Goal: Information Seeking & Learning: Learn about a topic

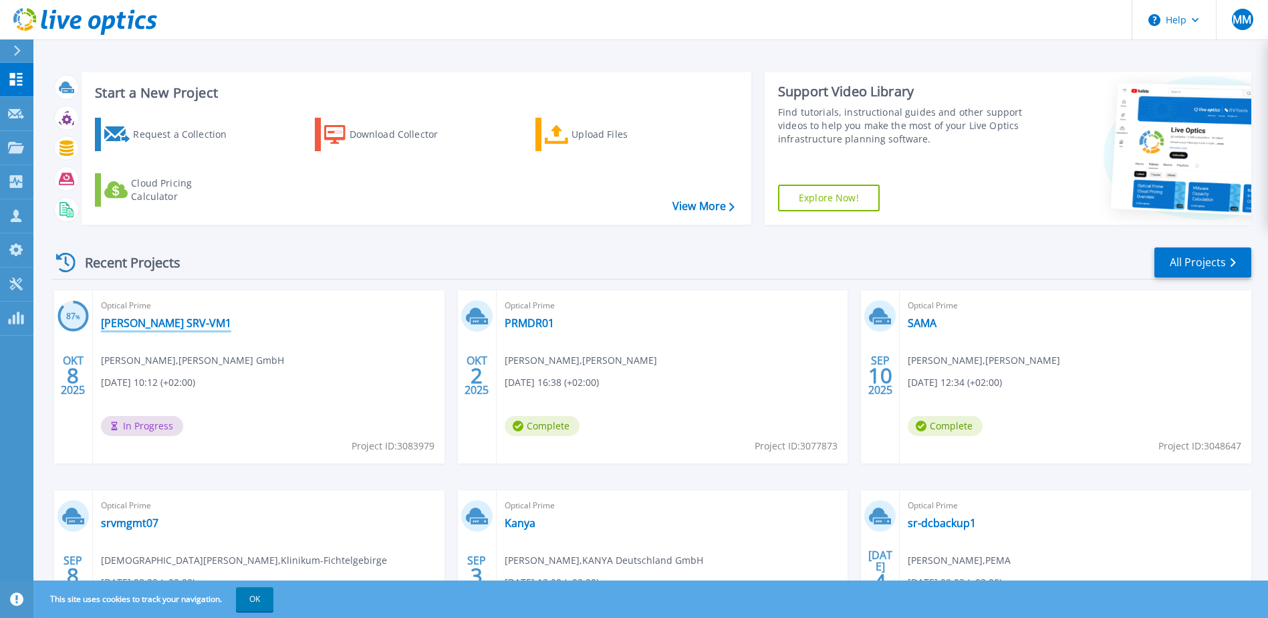
click at [162, 322] on link "[PERSON_NAME] SRV-VM1" at bounding box center [166, 322] width 130 height 13
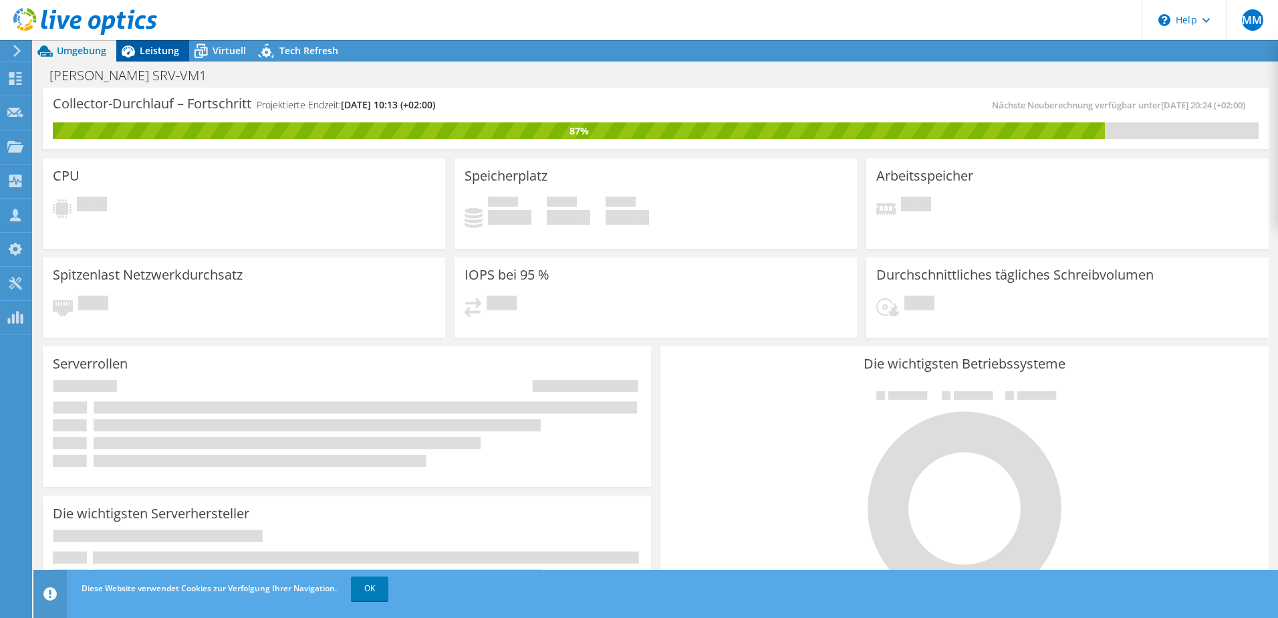
click at [158, 43] on div "Leistung" at bounding box center [152, 50] width 73 height 21
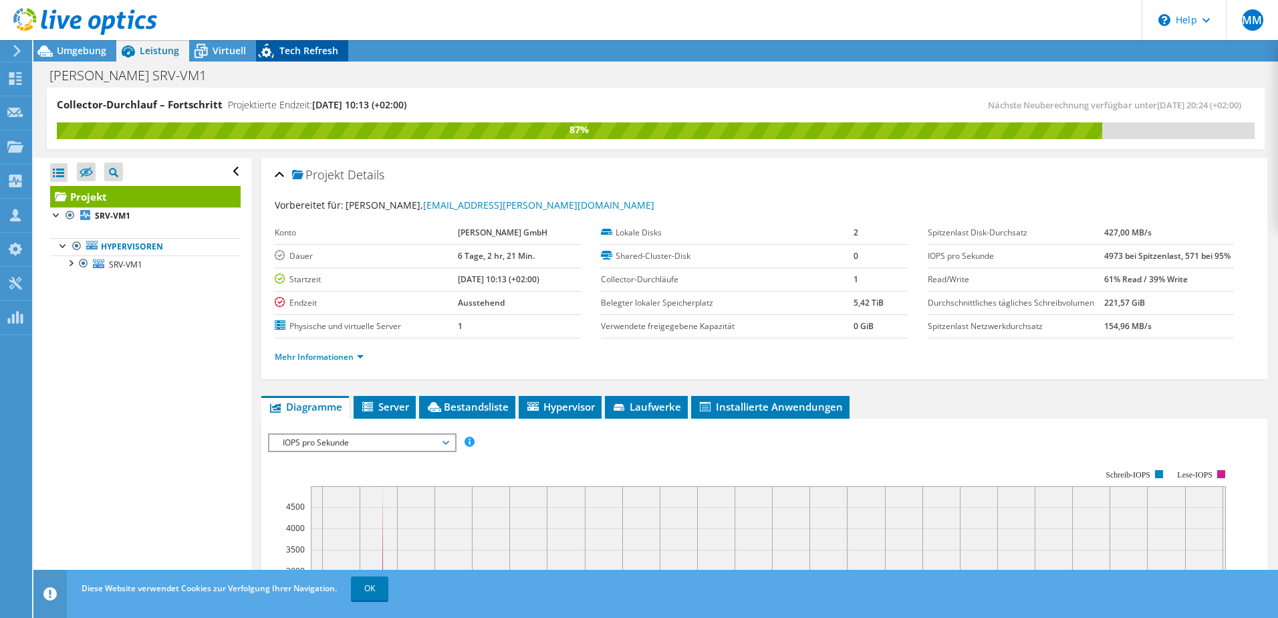
click at [313, 60] on div "Tech Refresh" at bounding box center [302, 50] width 92 height 21
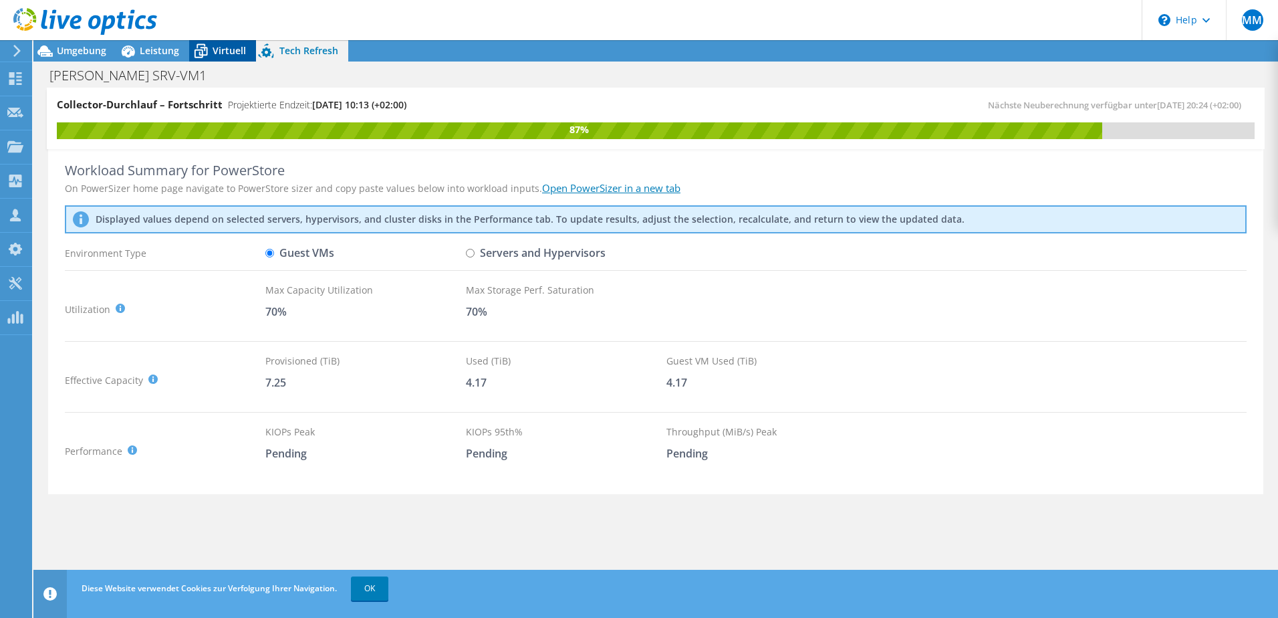
click at [247, 51] on div "Virtuell" at bounding box center [222, 50] width 67 height 21
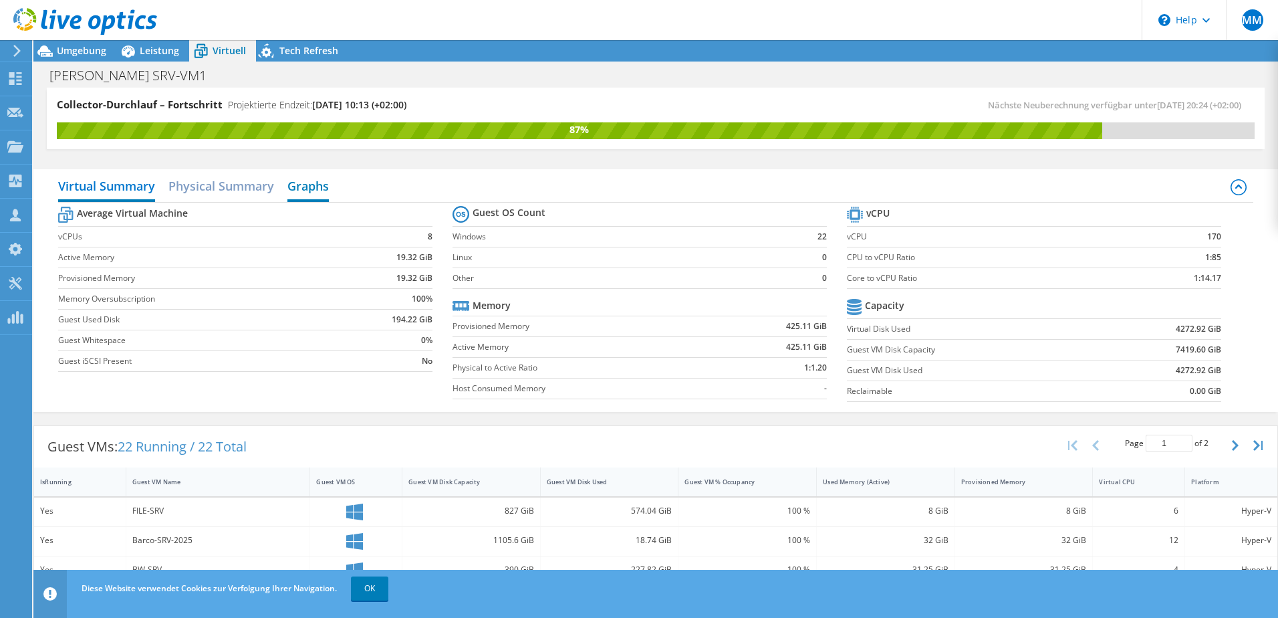
drag, startPoint x: 319, startPoint y: 179, endPoint x: 302, endPoint y: 187, distance: 18.3
click at [318, 179] on h2 "Graphs" at bounding box center [308, 187] width 41 height 29
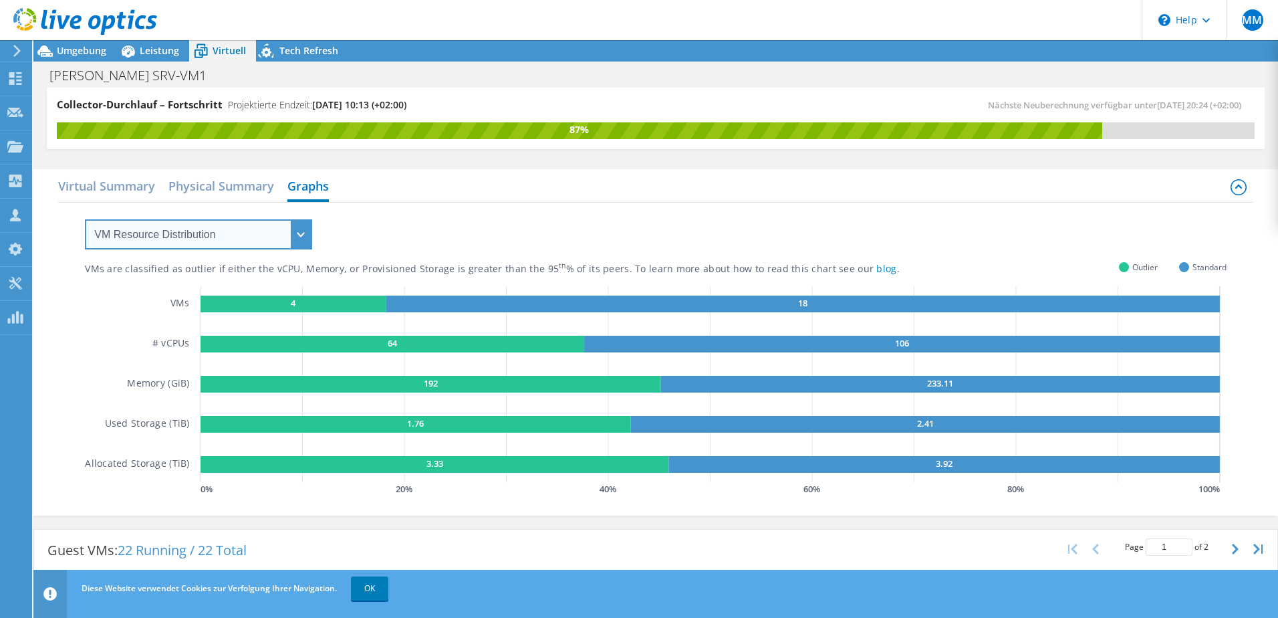
drag, startPoint x: 197, startPoint y: 235, endPoint x: 200, endPoint y: 251, distance: 16.3
click at [197, 237] on select "VM Resource Distribution Provisioning Contrast Over Provisioning" at bounding box center [198, 234] width 227 height 30
select select "Over Provisioning"
click at [85, 219] on select "VM Resource Distribution Provisioning Contrast Over Provisioning" at bounding box center [198, 234] width 227 height 30
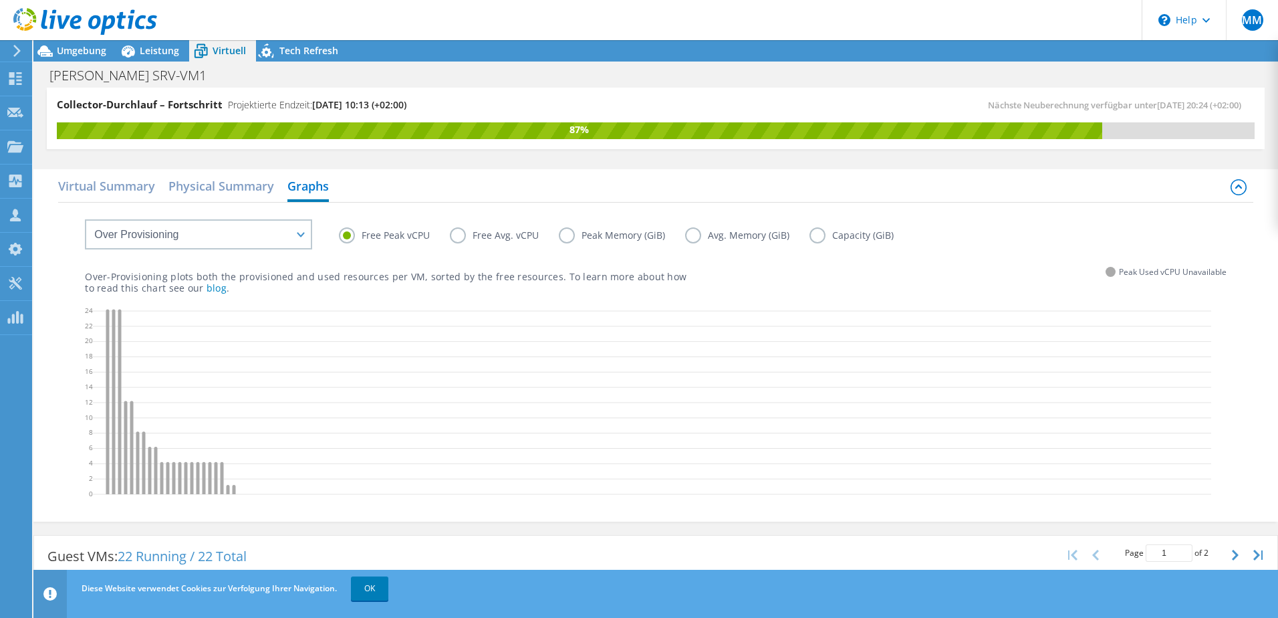
click at [189, 492] on icon at bounding box center [652, 404] width 1119 height 201
click at [461, 237] on label "Free Avg. vCPU" at bounding box center [504, 235] width 109 height 16
click at [0, 0] on input "Free Avg. vCPU" at bounding box center [0, 0] width 0 height 0
click at [344, 236] on label "Free Peak vCPU" at bounding box center [394, 235] width 111 height 16
click at [0, 0] on input "Free Peak vCPU" at bounding box center [0, 0] width 0 height 0
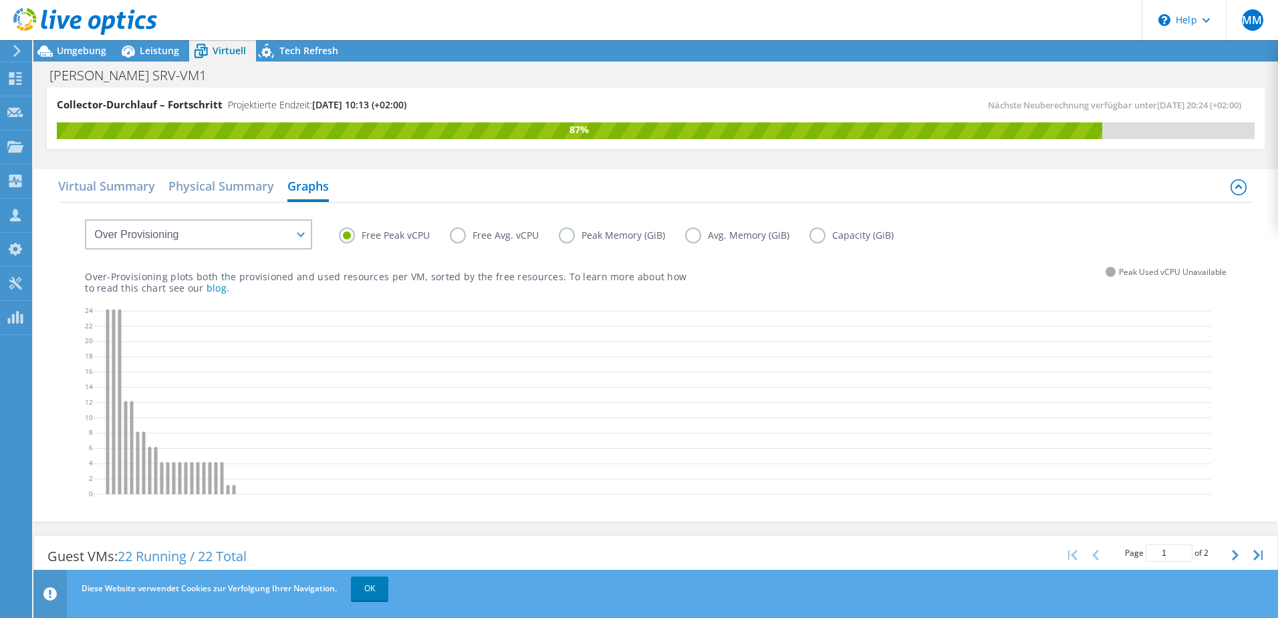
click at [80, 44] on div at bounding box center [78, 22] width 157 height 45
click at [79, 50] on span "Umgebung" at bounding box center [81, 50] width 49 height 13
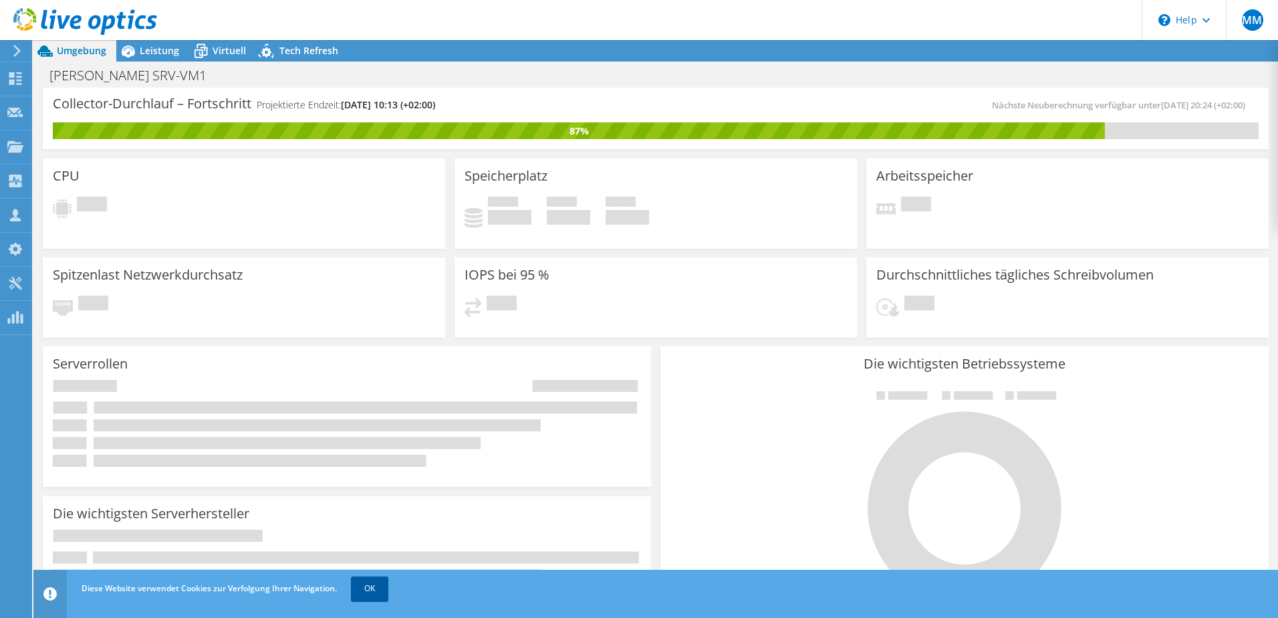
click at [376, 587] on link "OK" at bounding box center [369, 588] width 37 height 24
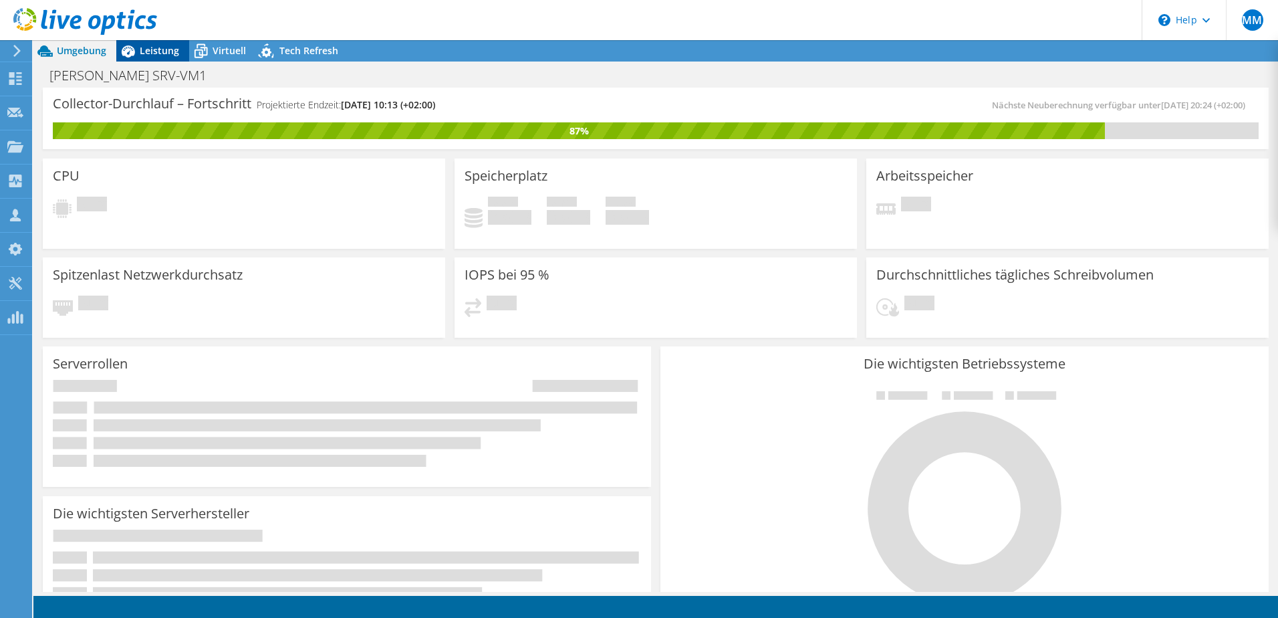
click at [173, 51] on span "Leistung" at bounding box center [159, 50] width 39 height 13
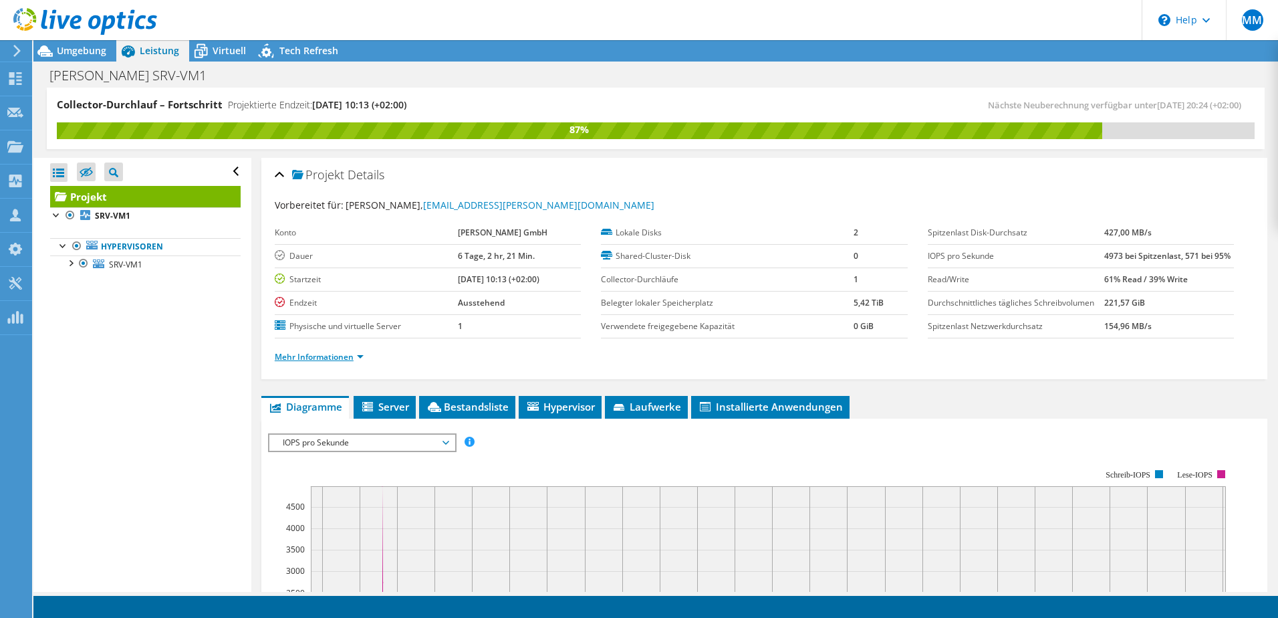
click at [361, 352] on link "Mehr Informationen" at bounding box center [319, 356] width 89 height 11
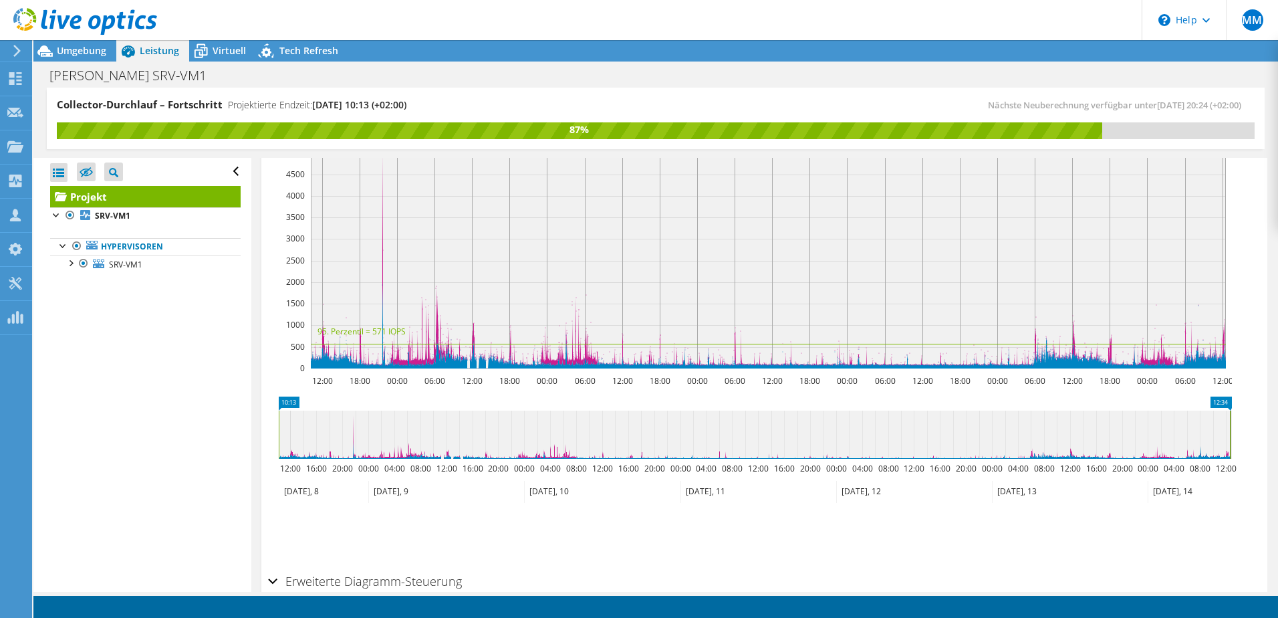
scroll to position [267, 0]
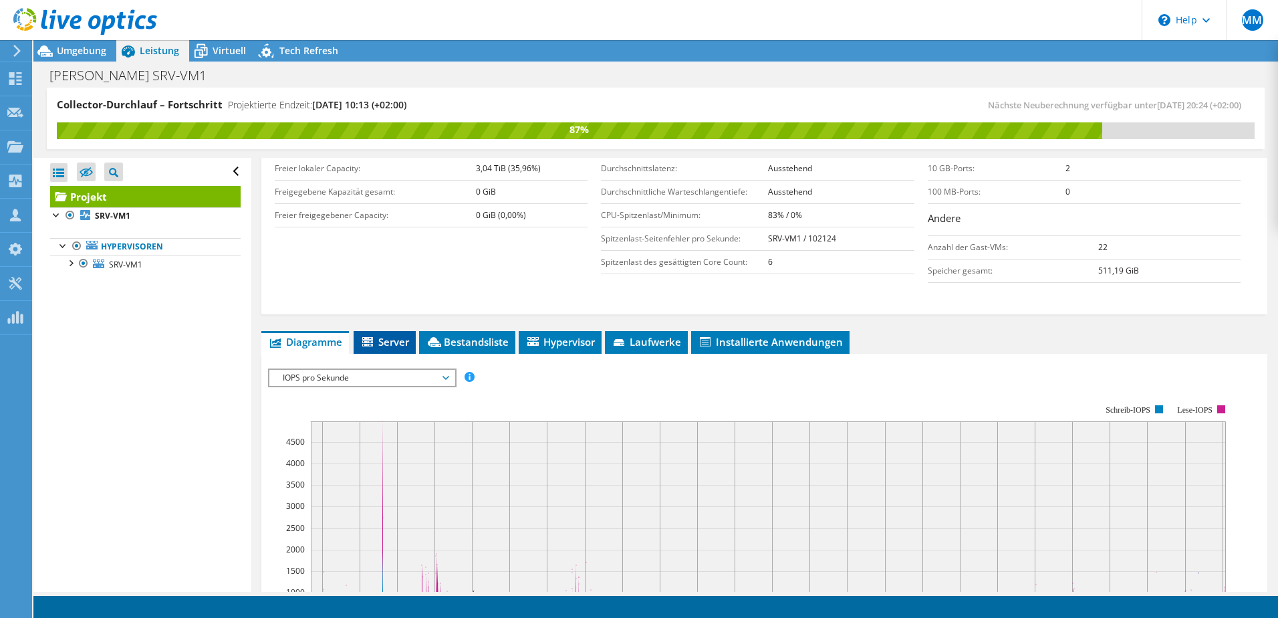
click at [397, 342] on span "Server" at bounding box center [384, 341] width 49 height 13
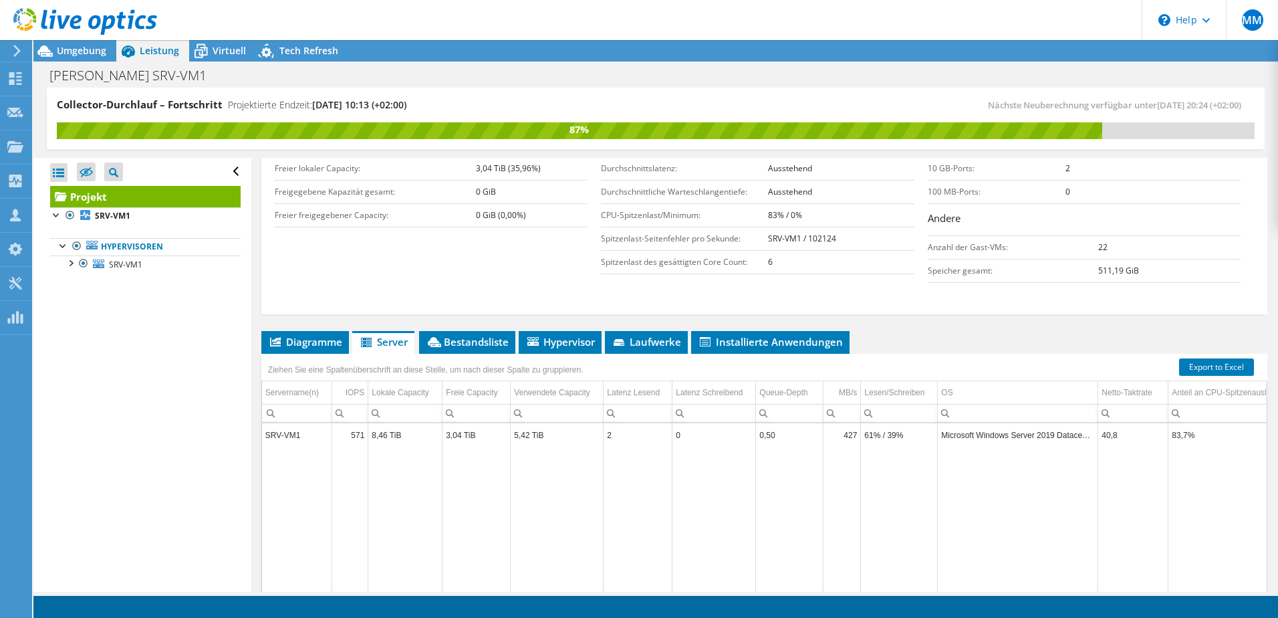
scroll to position [364, 0]
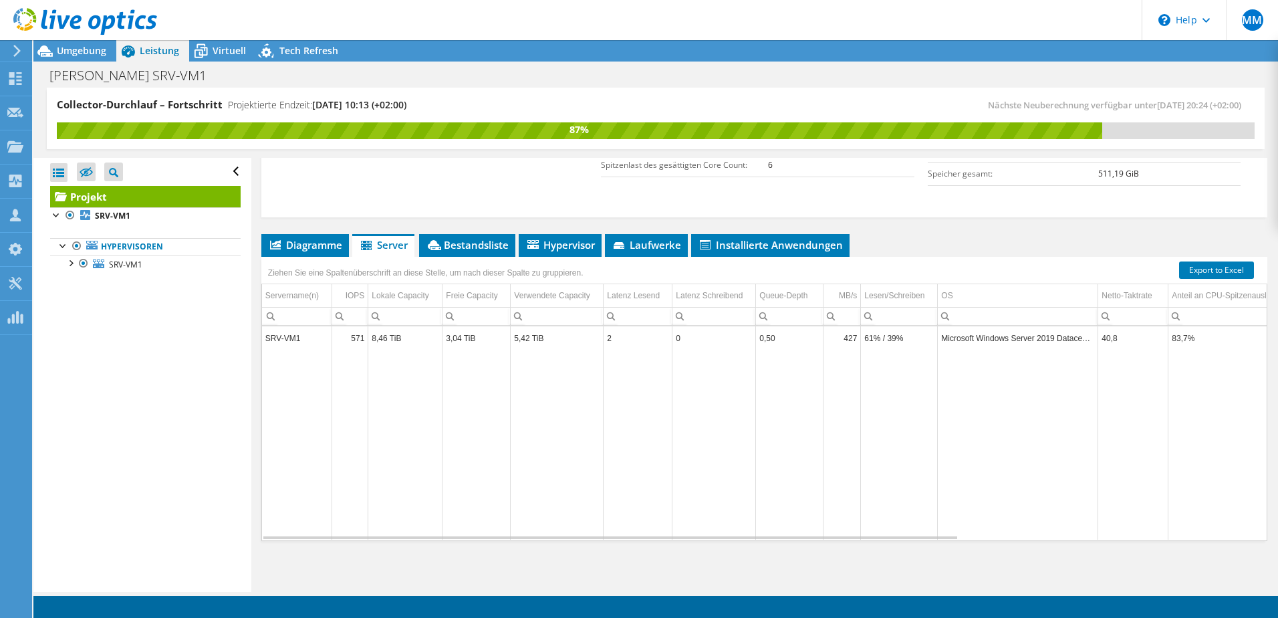
click at [481, 339] on td "3,04 TiB" at bounding box center [477, 337] width 68 height 23
click at [498, 246] on span "Bestandsliste" at bounding box center [467, 244] width 83 height 13
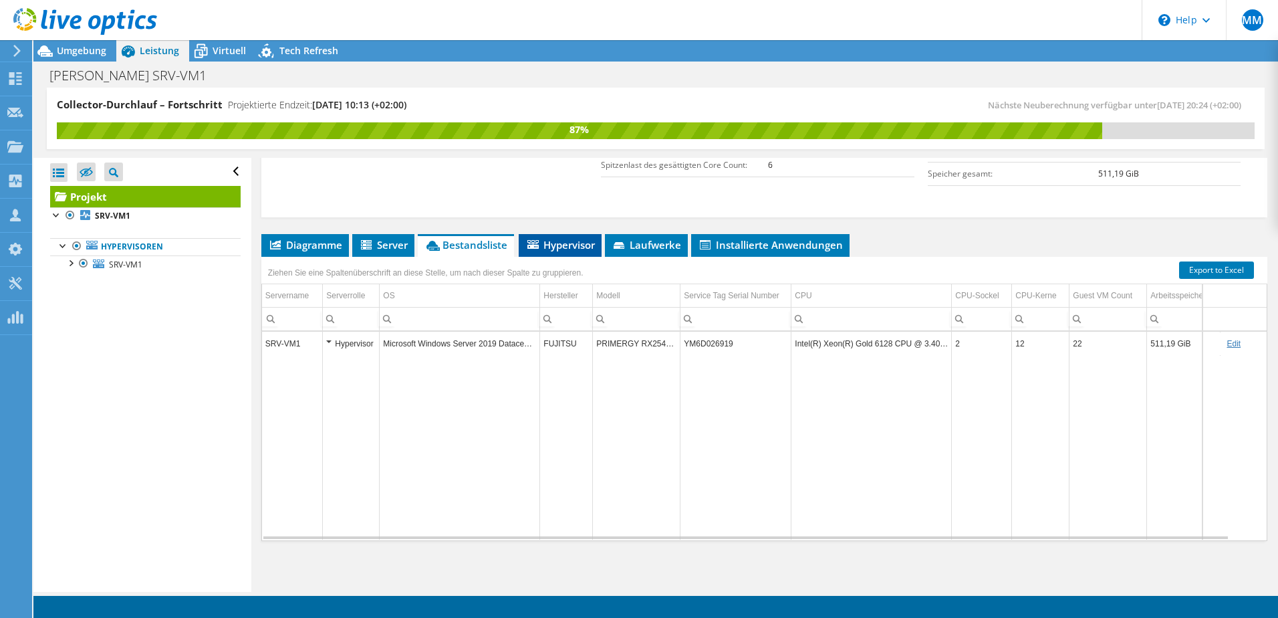
click at [571, 240] on span "Hypervisor" at bounding box center [561, 244] width 70 height 13
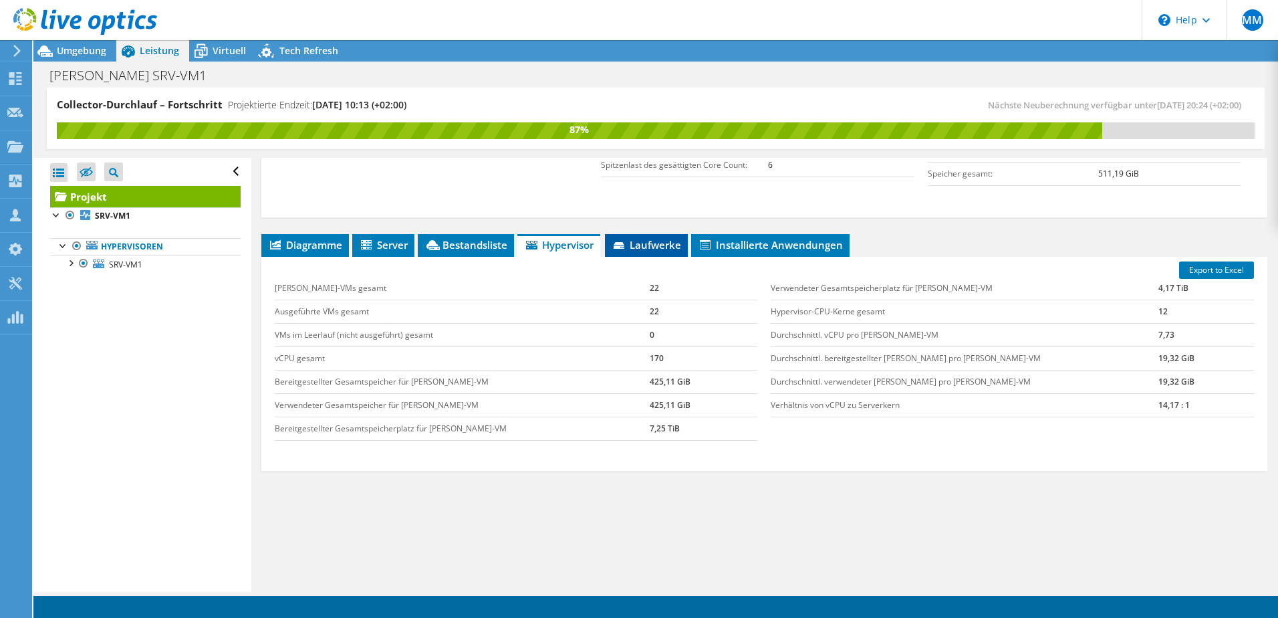
click at [643, 242] on span "Laufwerke" at bounding box center [647, 244] width 70 height 13
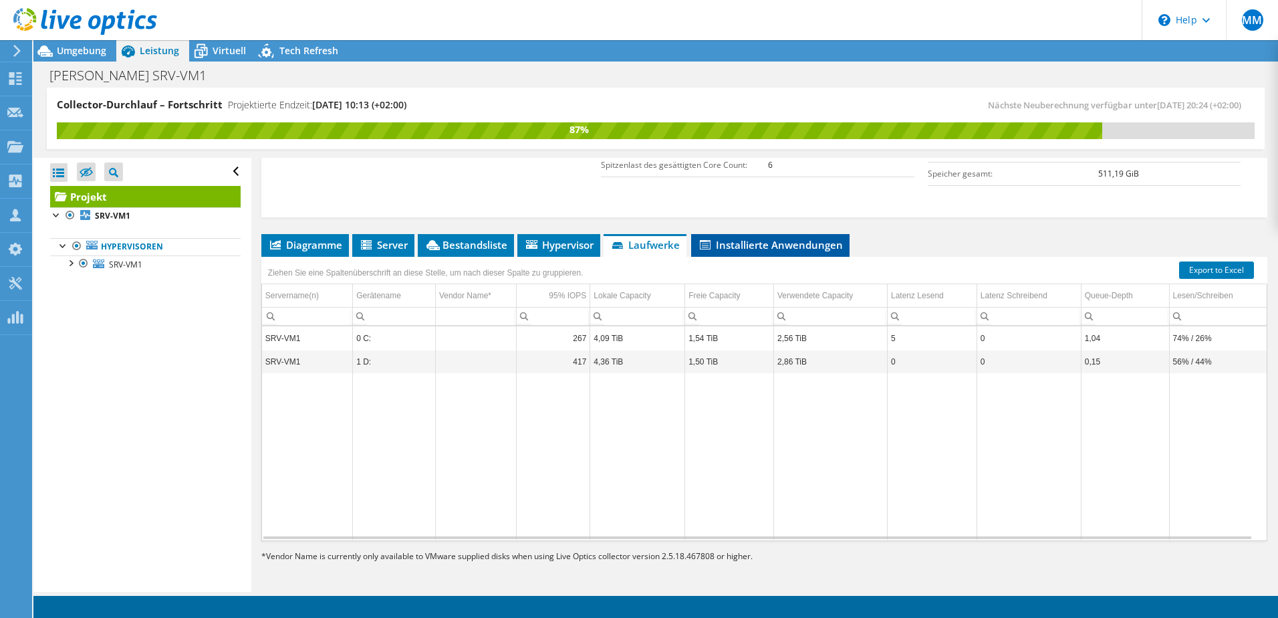
click at [734, 243] on span "Installierte Anwendungen" at bounding box center [770, 244] width 145 height 13
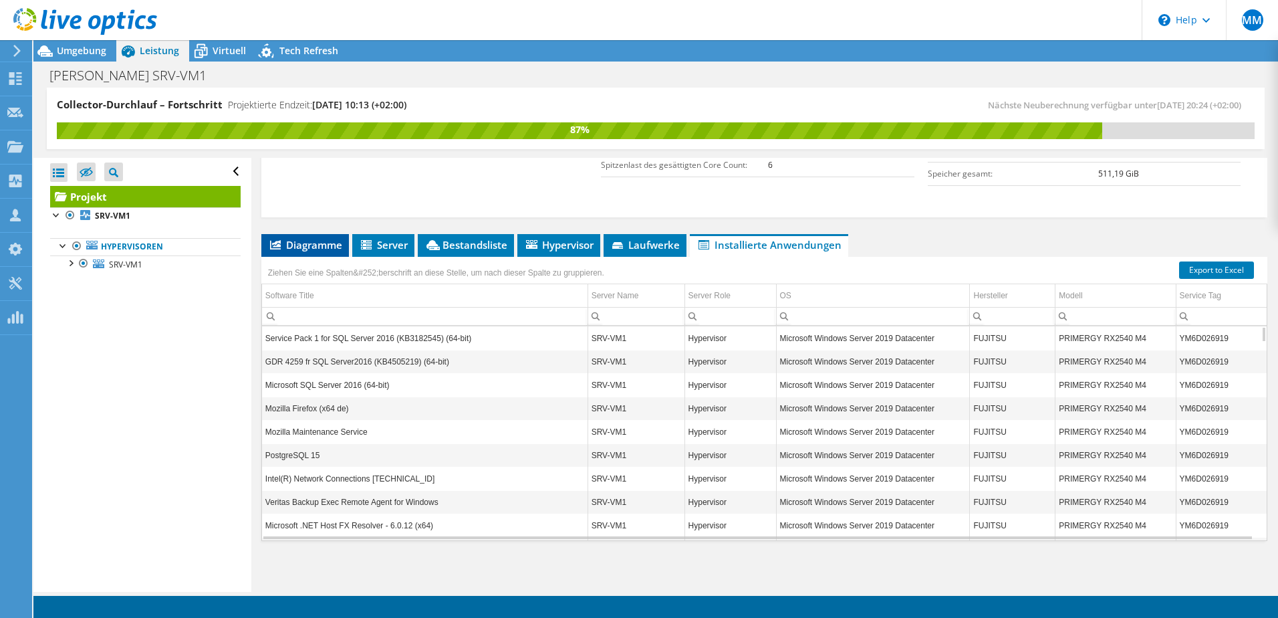
click at [330, 242] on span "Diagramme" at bounding box center [305, 244] width 74 height 13
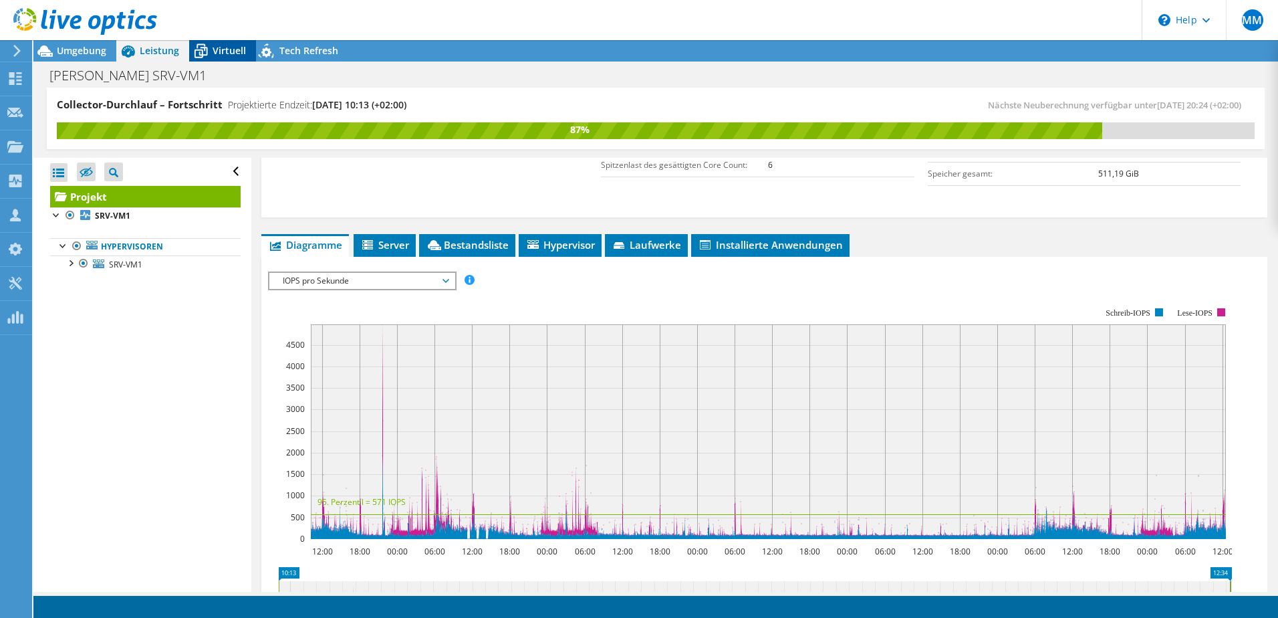
click at [225, 53] on span "Virtuell" at bounding box center [229, 50] width 33 height 13
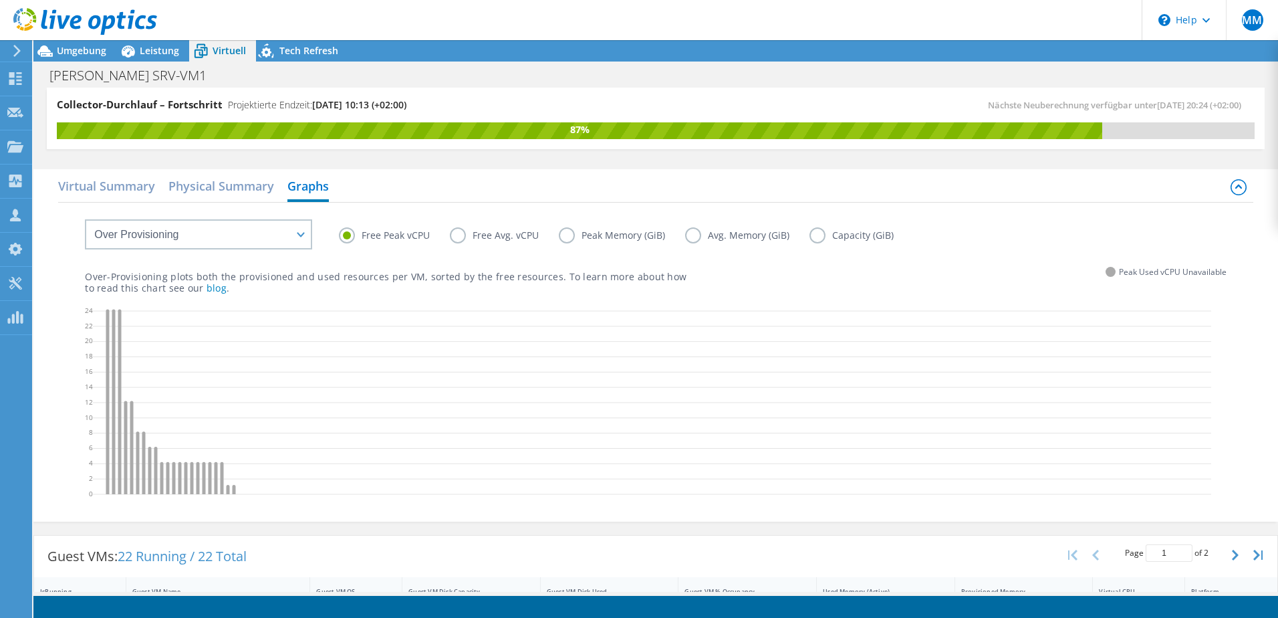
click at [98, 170] on div "Virtual Summary Physical Summary Graphs VM Resource Distribution Provisioning C…" at bounding box center [655, 345] width 1245 height 352
click at [112, 187] on h2 "Virtual Summary" at bounding box center [106, 187] width 97 height 29
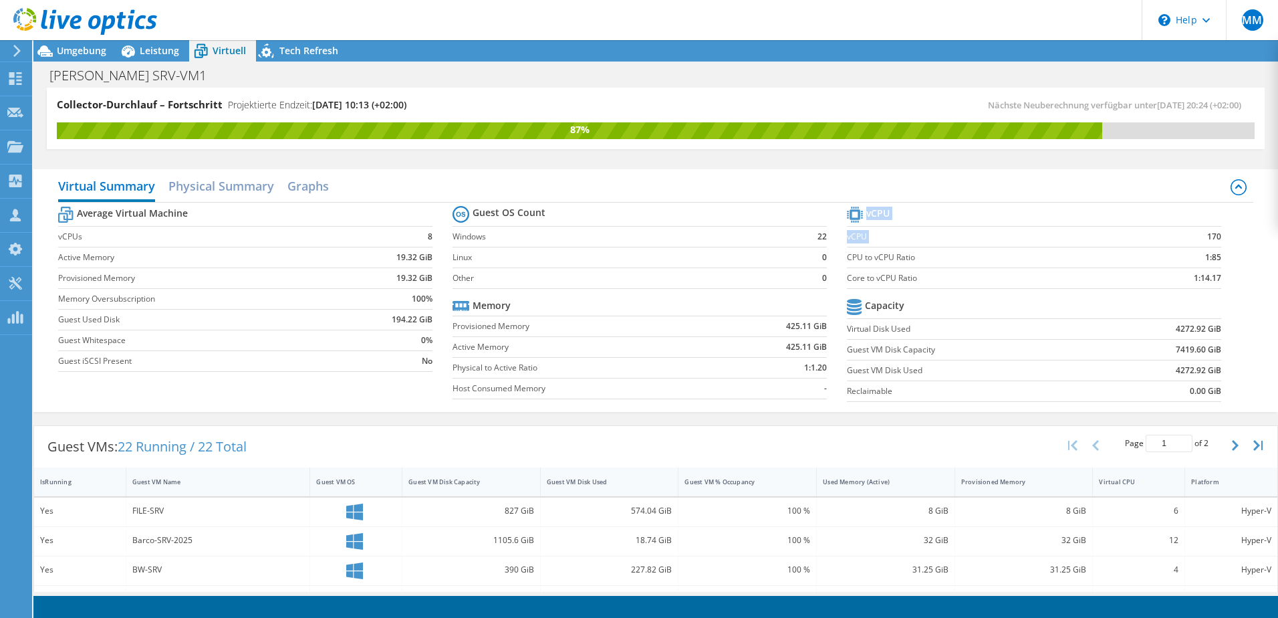
drag, startPoint x: 1203, startPoint y: 233, endPoint x: 1218, endPoint y: 233, distance: 15.4
click at [1218, 233] on section "vCPU vCPU 170 CPU to vCPU Ratio 1:85 Core to vCPU Ratio 1:14.17 Capacity Virtua…" at bounding box center [1044, 305] width 395 height 205
drag, startPoint x: 1218, startPoint y: 233, endPoint x: 1189, endPoint y: 285, distance: 59.3
click at [1189, 285] on td "1:14.17" at bounding box center [1172, 277] width 98 height 21
drag, startPoint x: 1184, startPoint y: 273, endPoint x: 1224, endPoint y: 275, distance: 40.2
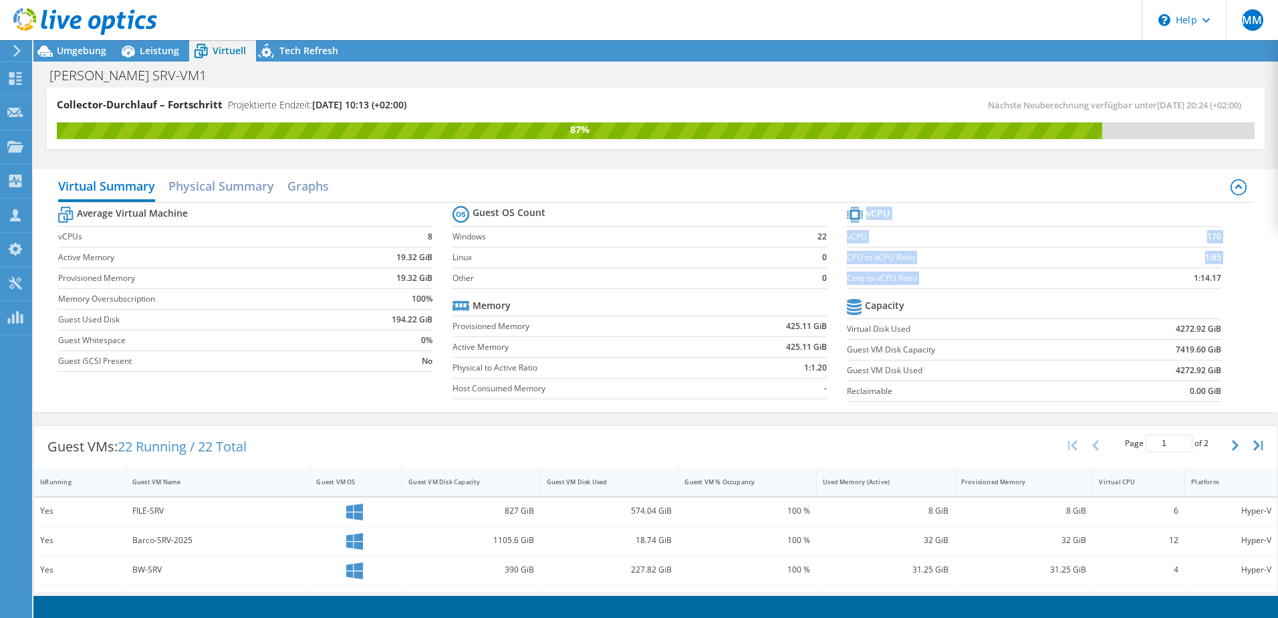
click at [1224, 275] on section "vCPU vCPU 170 CPU to vCPU Ratio 1:85 Core to vCPU Ratio 1:14.17 Capacity Virtua…" at bounding box center [1044, 305] width 395 height 205
click at [257, 192] on h2 "Physical Summary" at bounding box center [221, 187] width 106 height 29
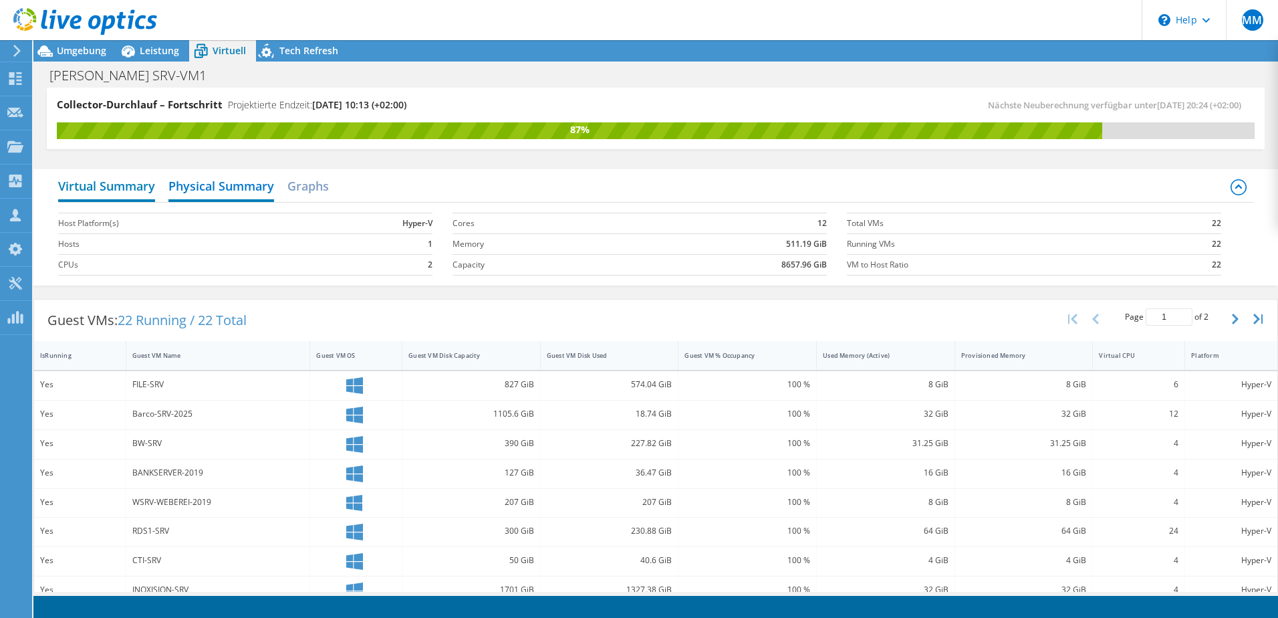
click at [126, 191] on h2 "Virtual Summary" at bounding box center [106, 187] width 97 height 29
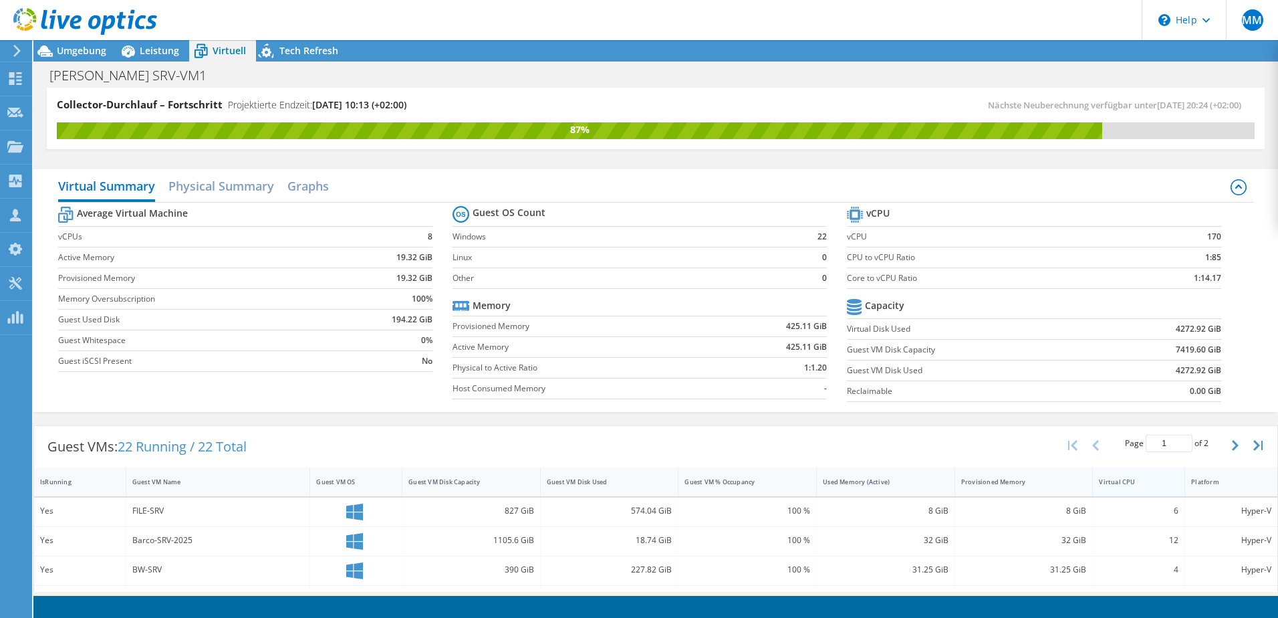
click at [1111, 484] on div "Virtual CPU" at bounding box center [1131, 481] width 64 height 9
click at [1111, 485] on div "Virtual CPU" at bounding box center [1131, 481] width 64 height 9
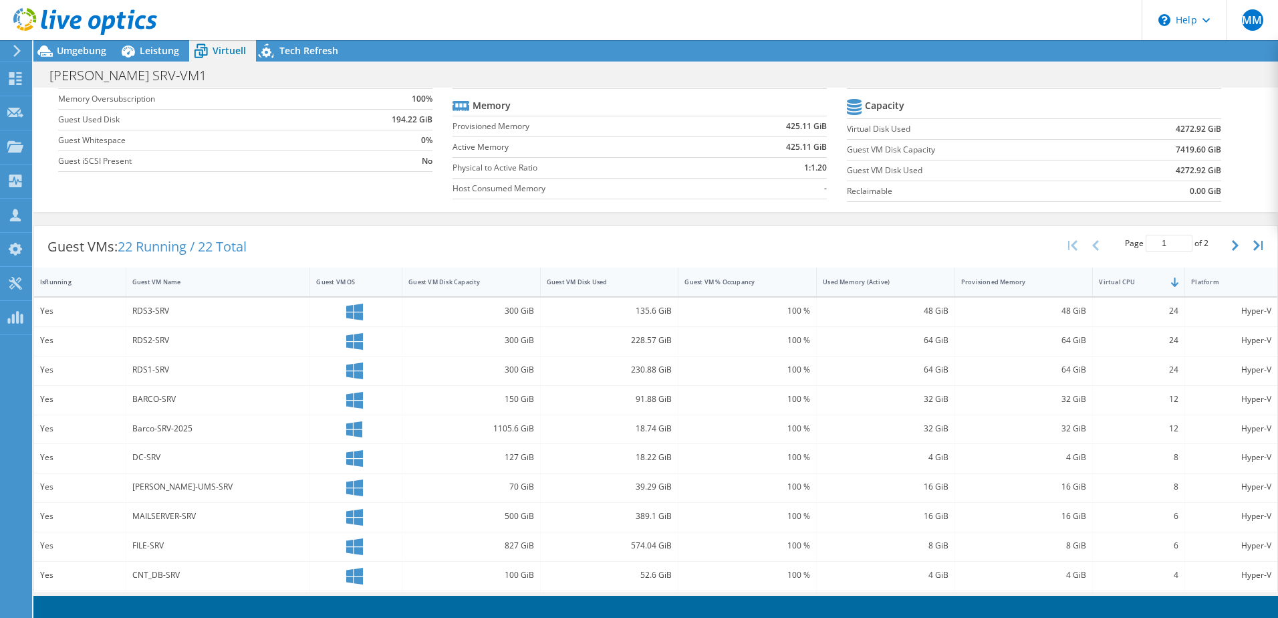
scroll to position [201, 0]
click at [85, 46] on span "Umgebung" at bounding box center [81, 50] width 49 height 13
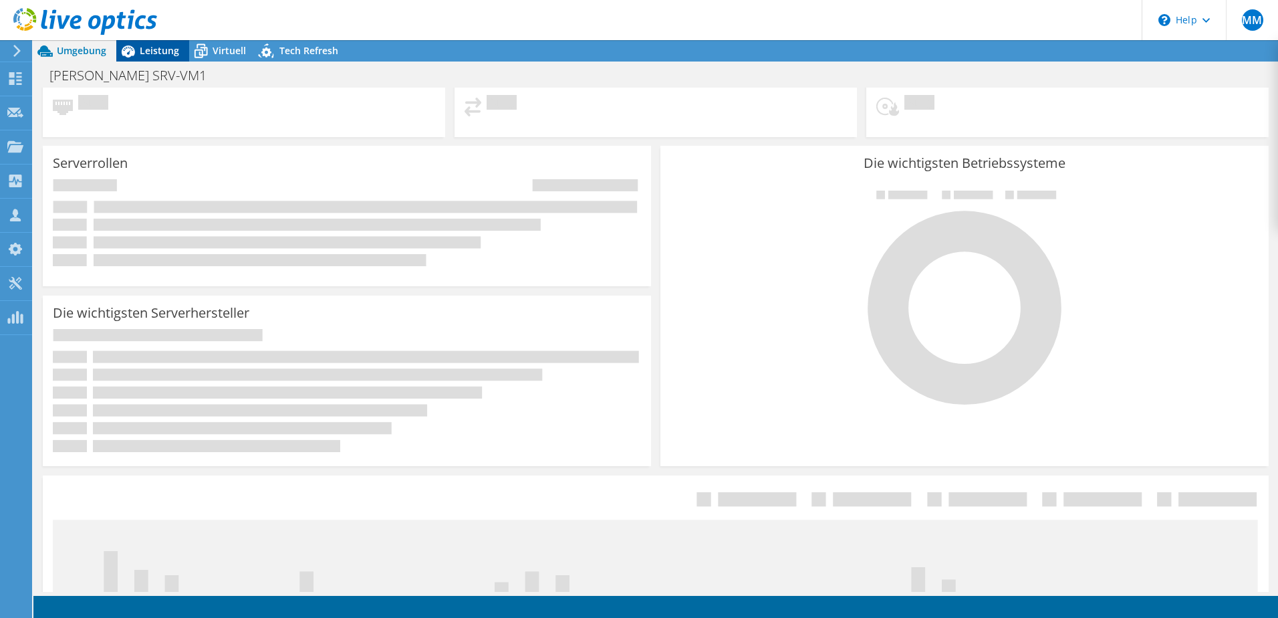
click at [156, 49] on span "Leistung" at bounding box center [159, 50] width 39 height 13
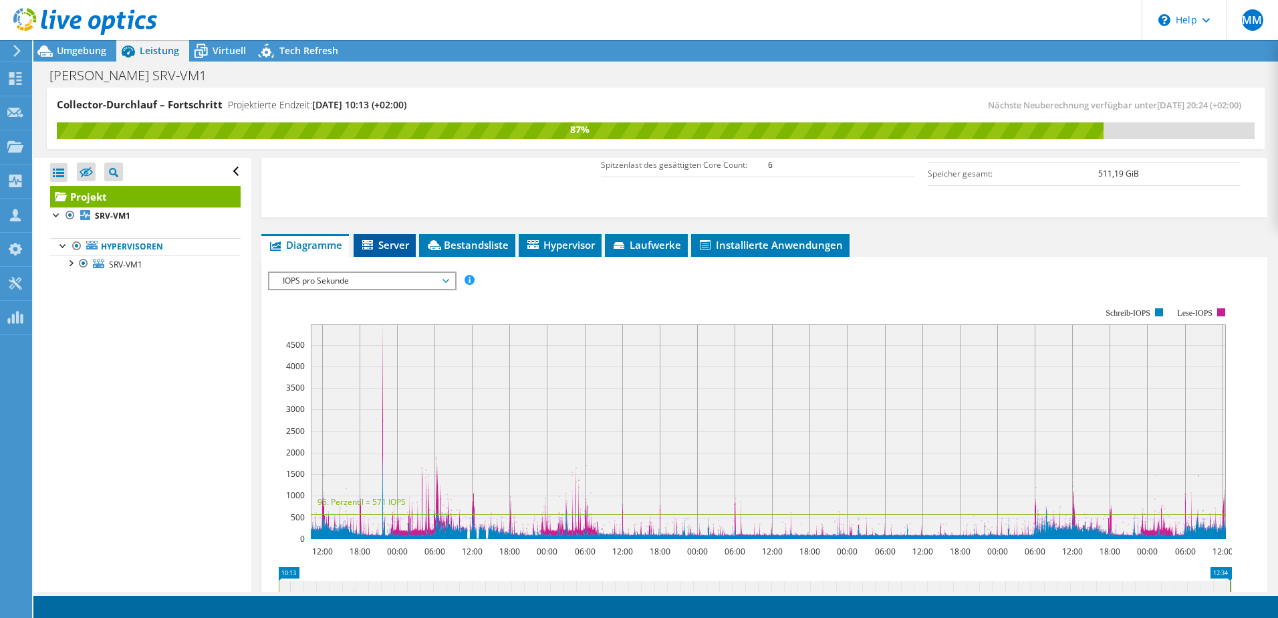
drag, startPoint x: 397, startPoint y: 240, endPoint x: 384, endPoint y: 241, distance: 12.8
click at [397, 240] on span "Server" at bounding box center [384, 244] width 49 height 13
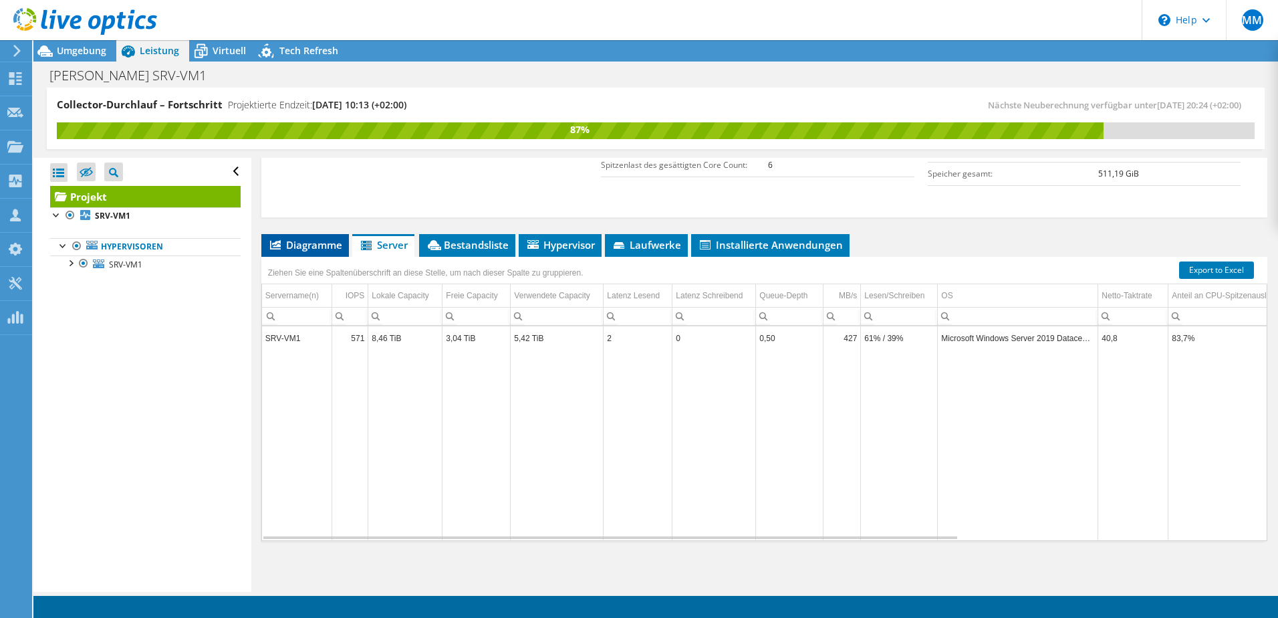
click at [281, 240] on span "Diagramme" at bounding box center [305, 244] width 74 height 13
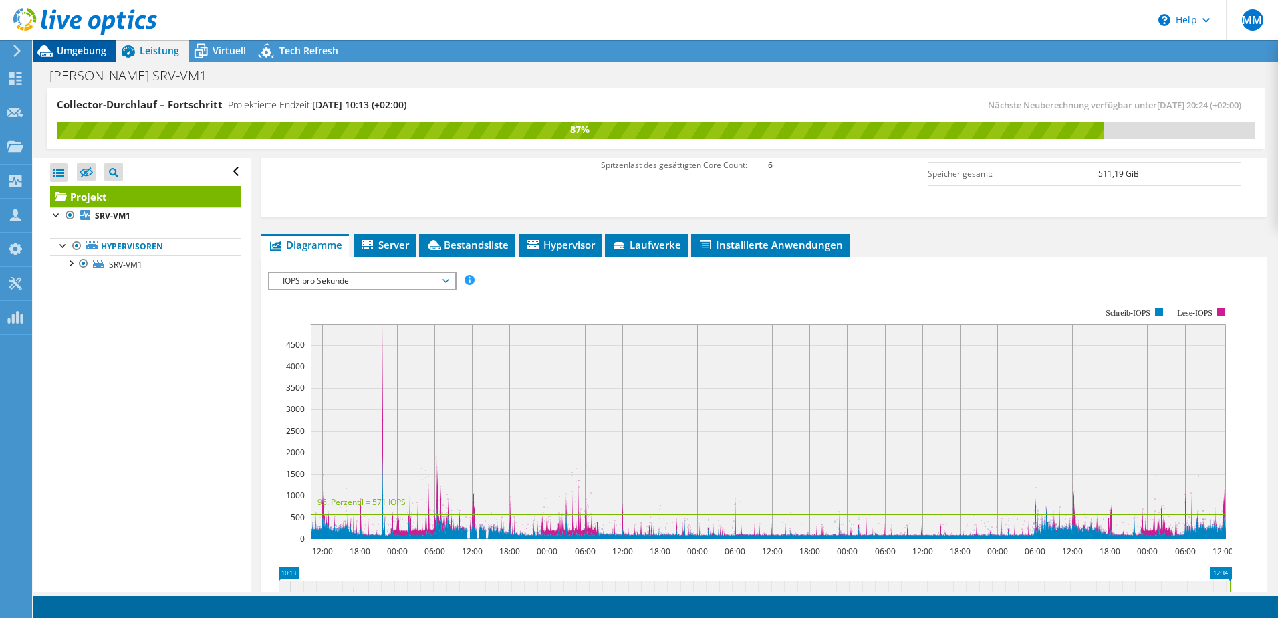
click at [90, 58] on div "Umgebung" at bounding box center [74, 50] width 83 height 21
